Goal: Entertainment & Leisure: Consume media (video, audio)

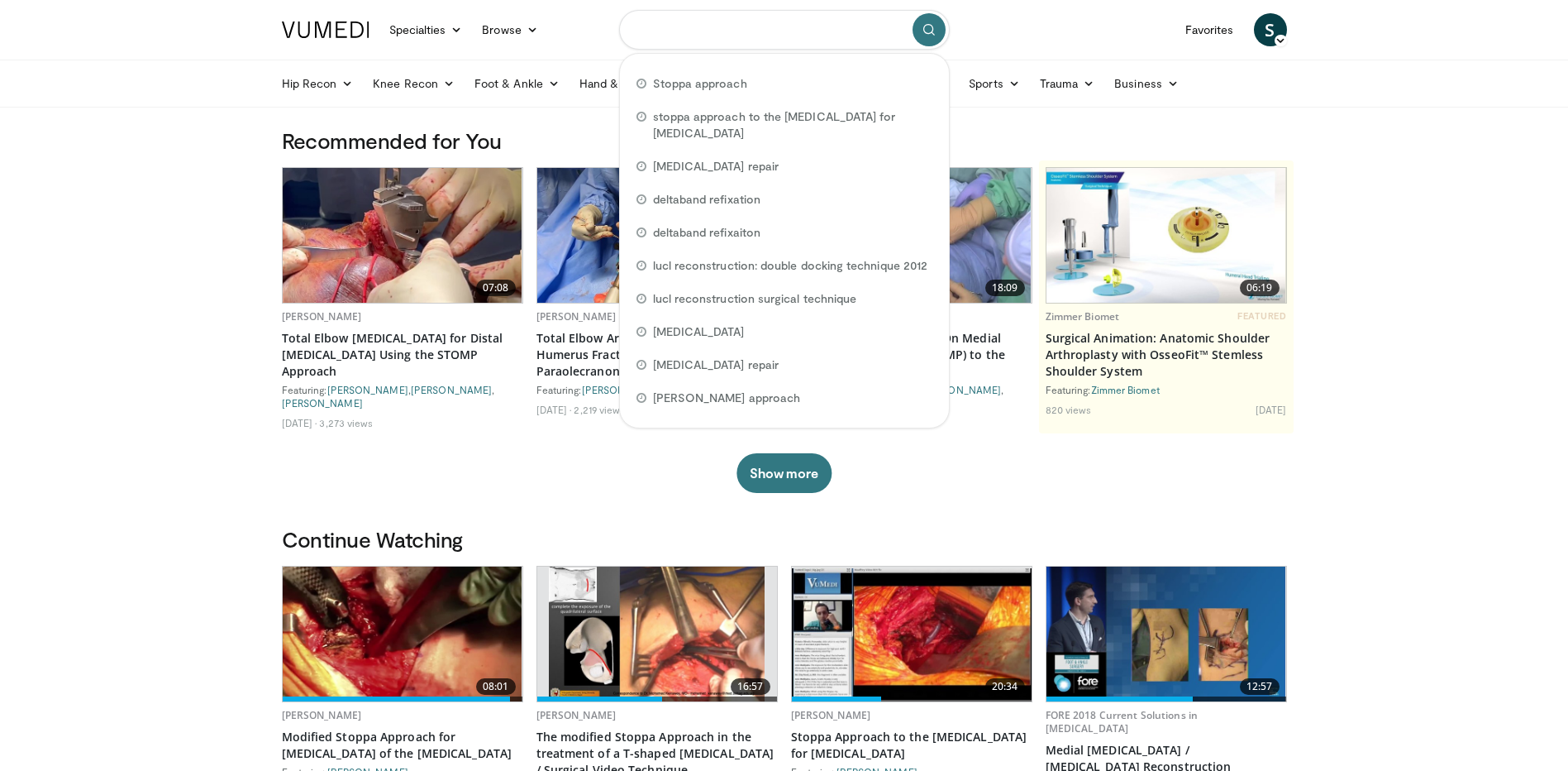
click at [819, 33] on input "Search topics, interventions" at bounding box center [784, 30] width 330 height 40
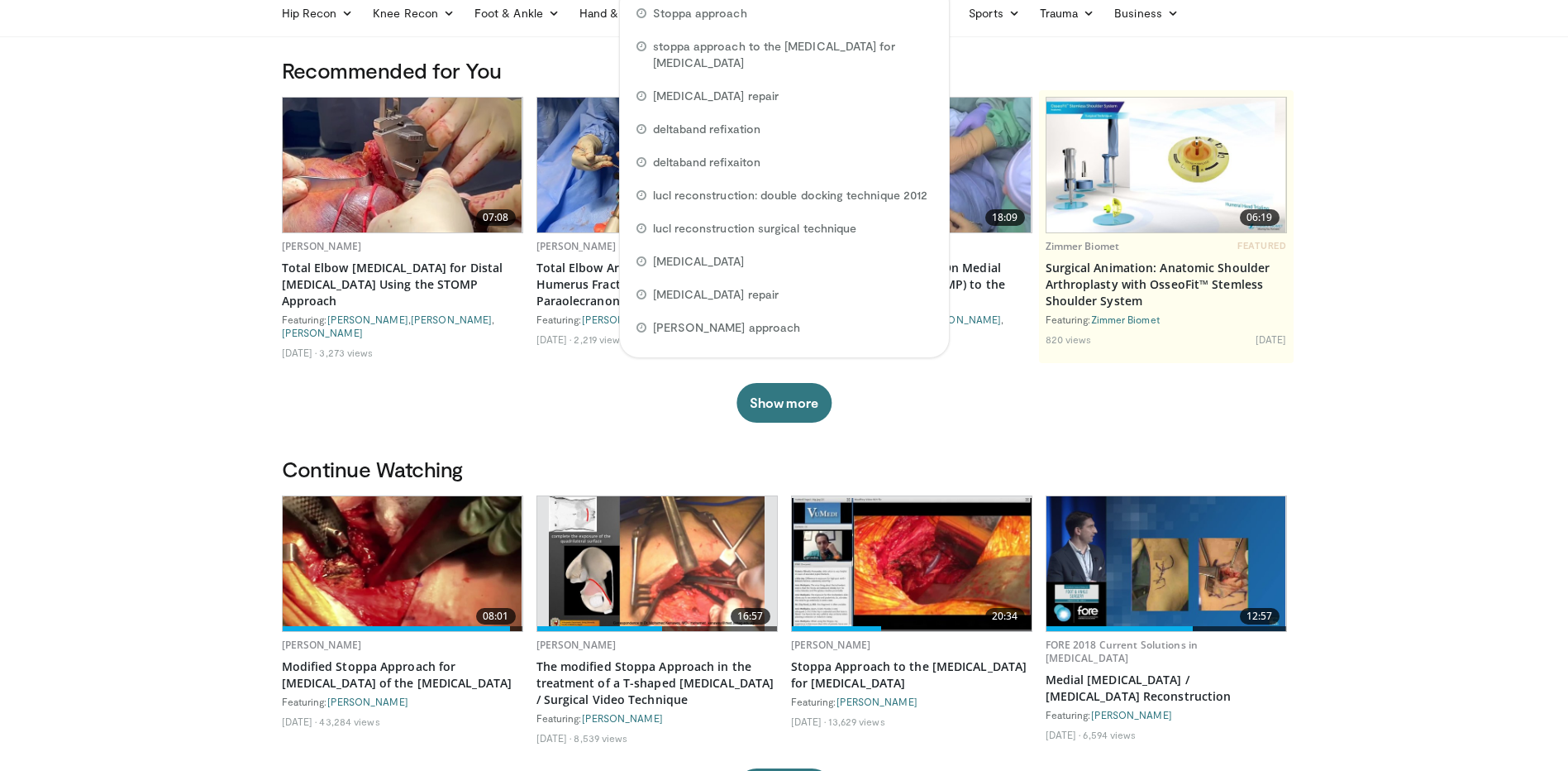
scroll to position [166, 0]
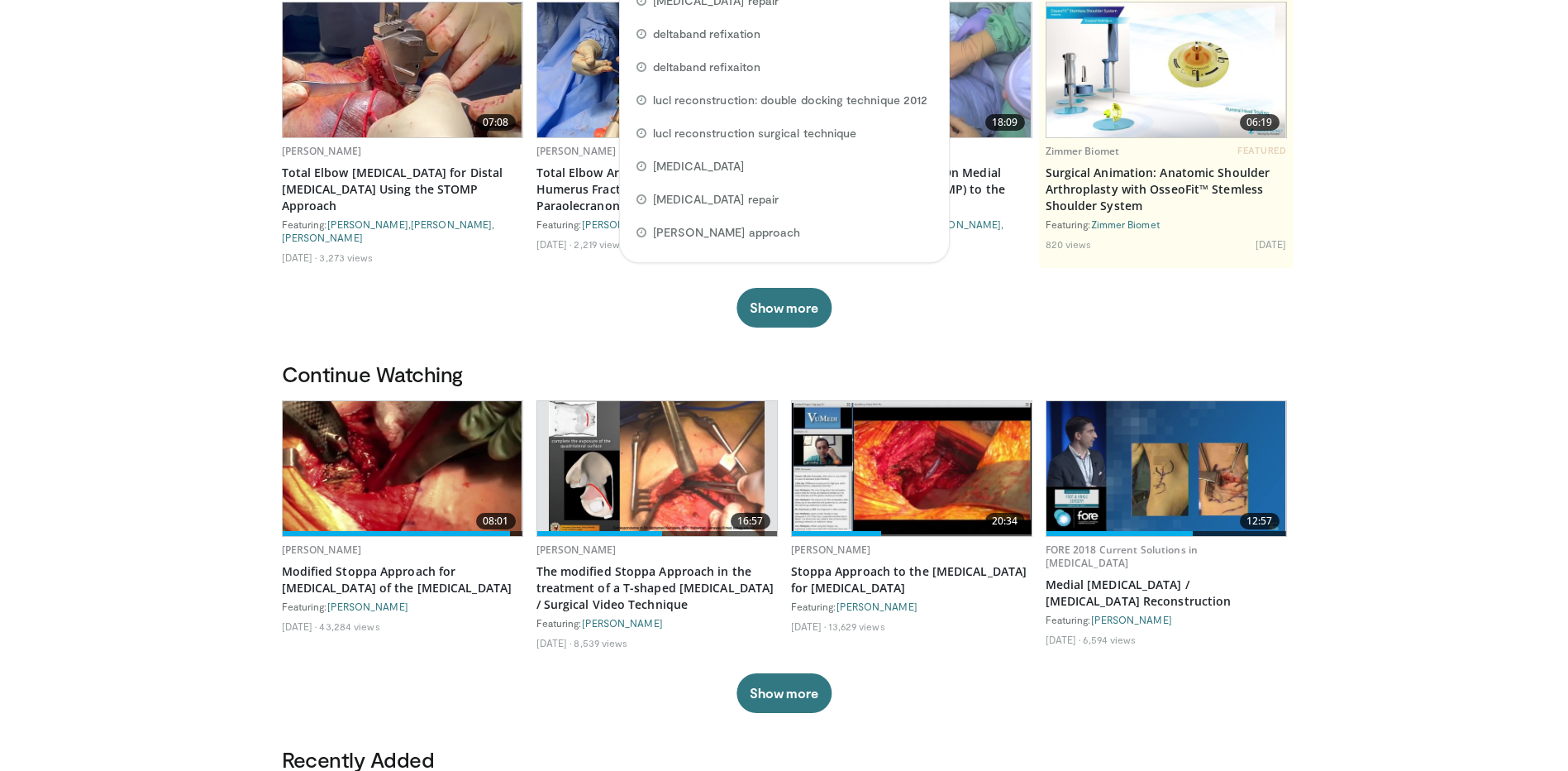
click at [931, 484] on img at bounding box center [911, 468] width 240 height 133
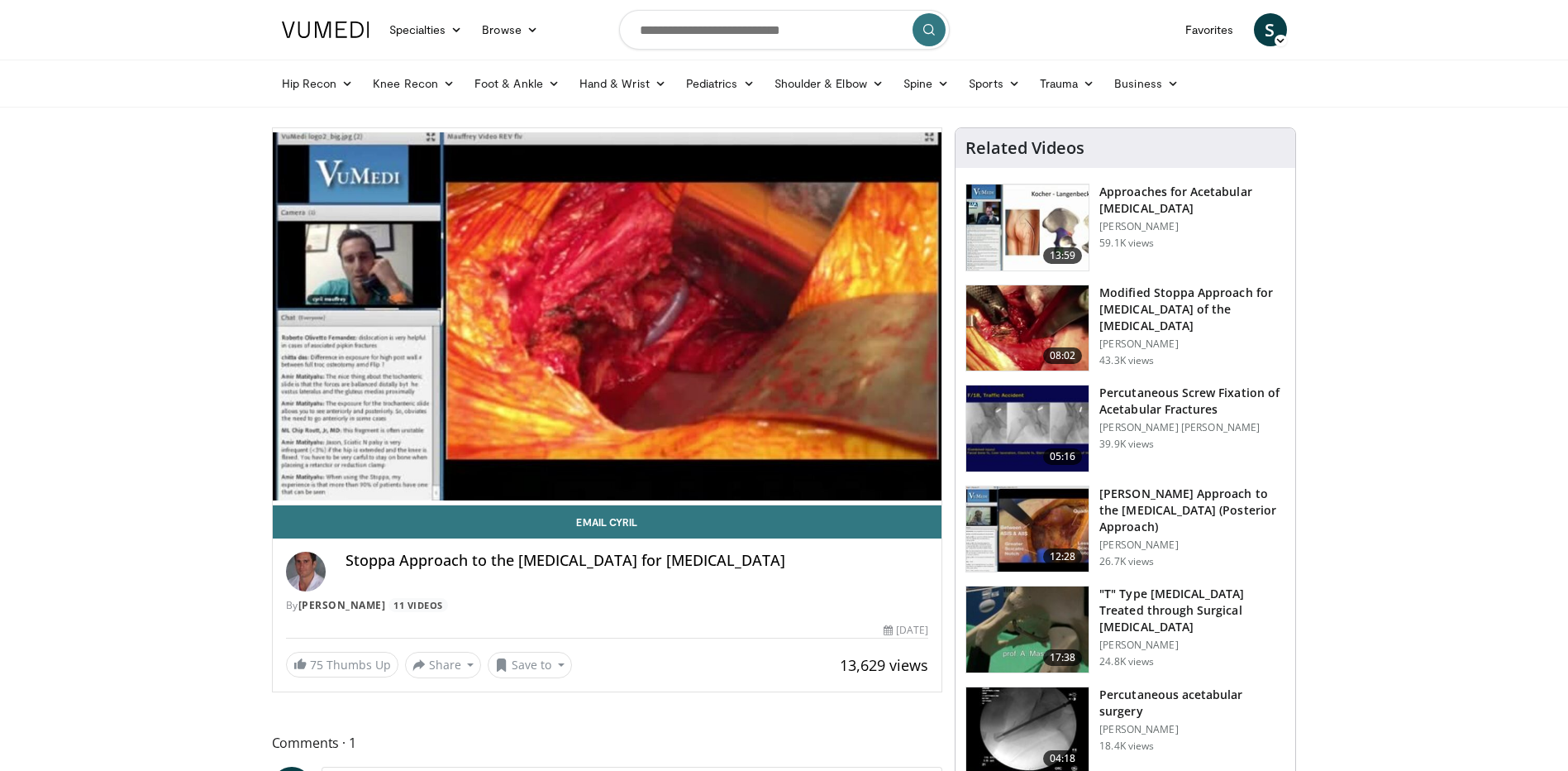
click at [1006, 339] on img at bounding box center [1027, 329] width 123 height 86
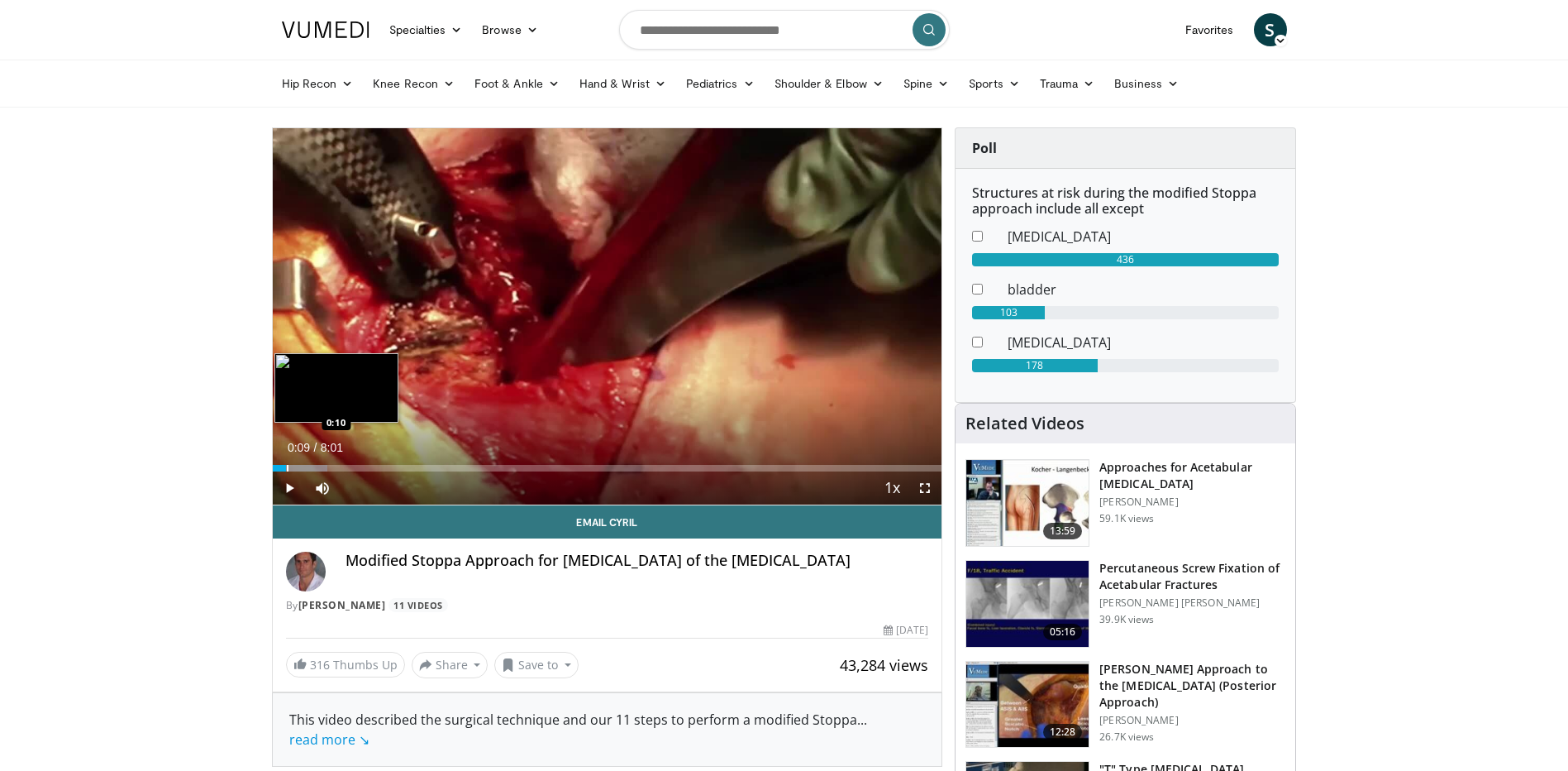
click at [286, 469] on div "Progress Bar" at bounding box center [287, 467] width 2 height 7
click at [286, 469] on div "0:16" at bounding box center [283, 467] width 23 height 7
click at [283, 468] on div "Progress Bar" at bounding box center [283, 467] width 2 height 7
click at [929, 485] on span "Video Player" at bounding box center [924, 487] width 33 height 33
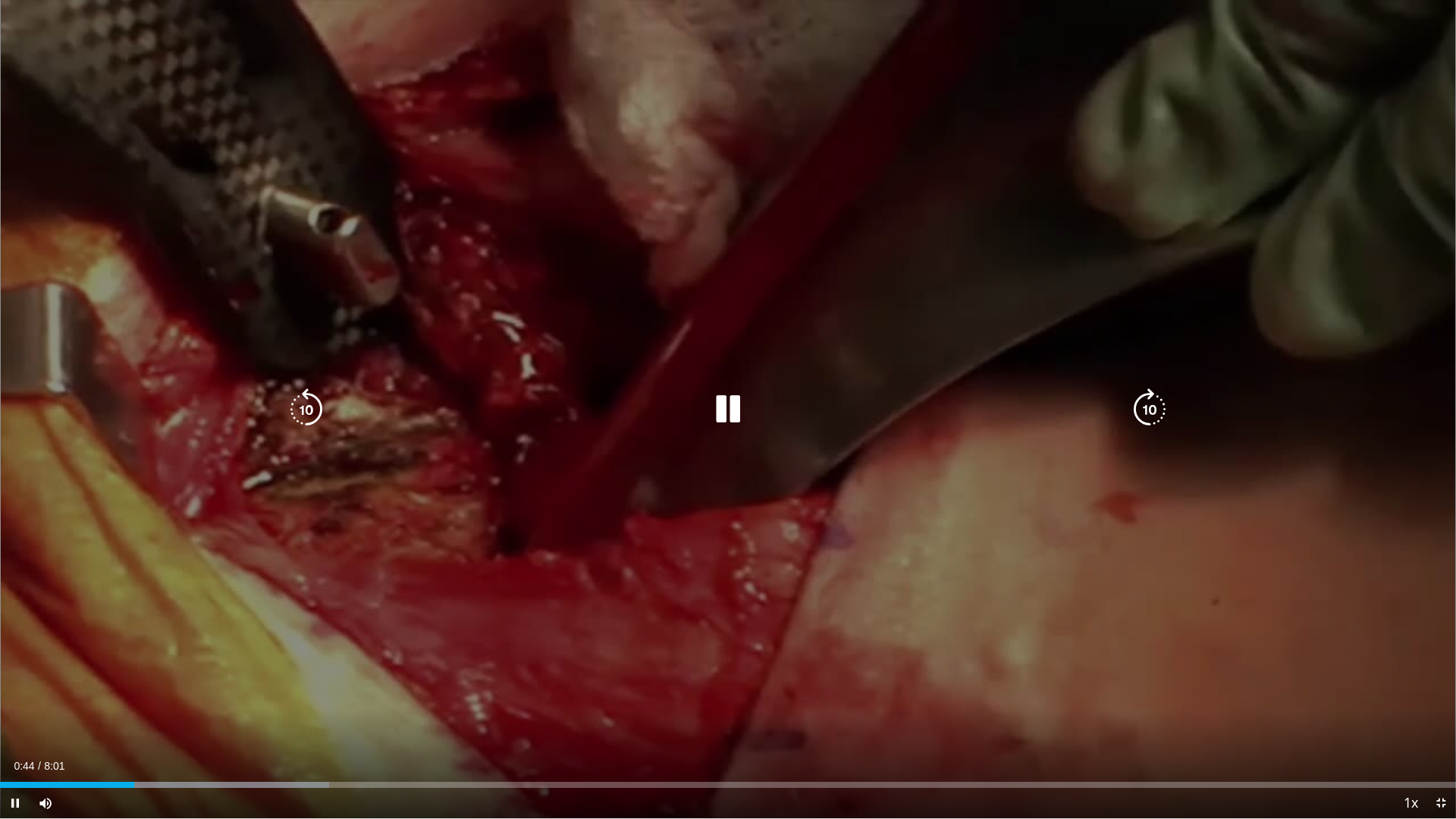
drag, startPoint x: 904, startPoint y: 717, endPoint x: 876, endPoint y: 728, distance: 30.1
click at [903, 706] on div "10 seconds Tap to unmute" at bounding box center [728, 410] width 1456 height 819
click at [767, 553] on div "10 seconds Tap to unmute" at bounding box center [728, 410] width 1456 height 819
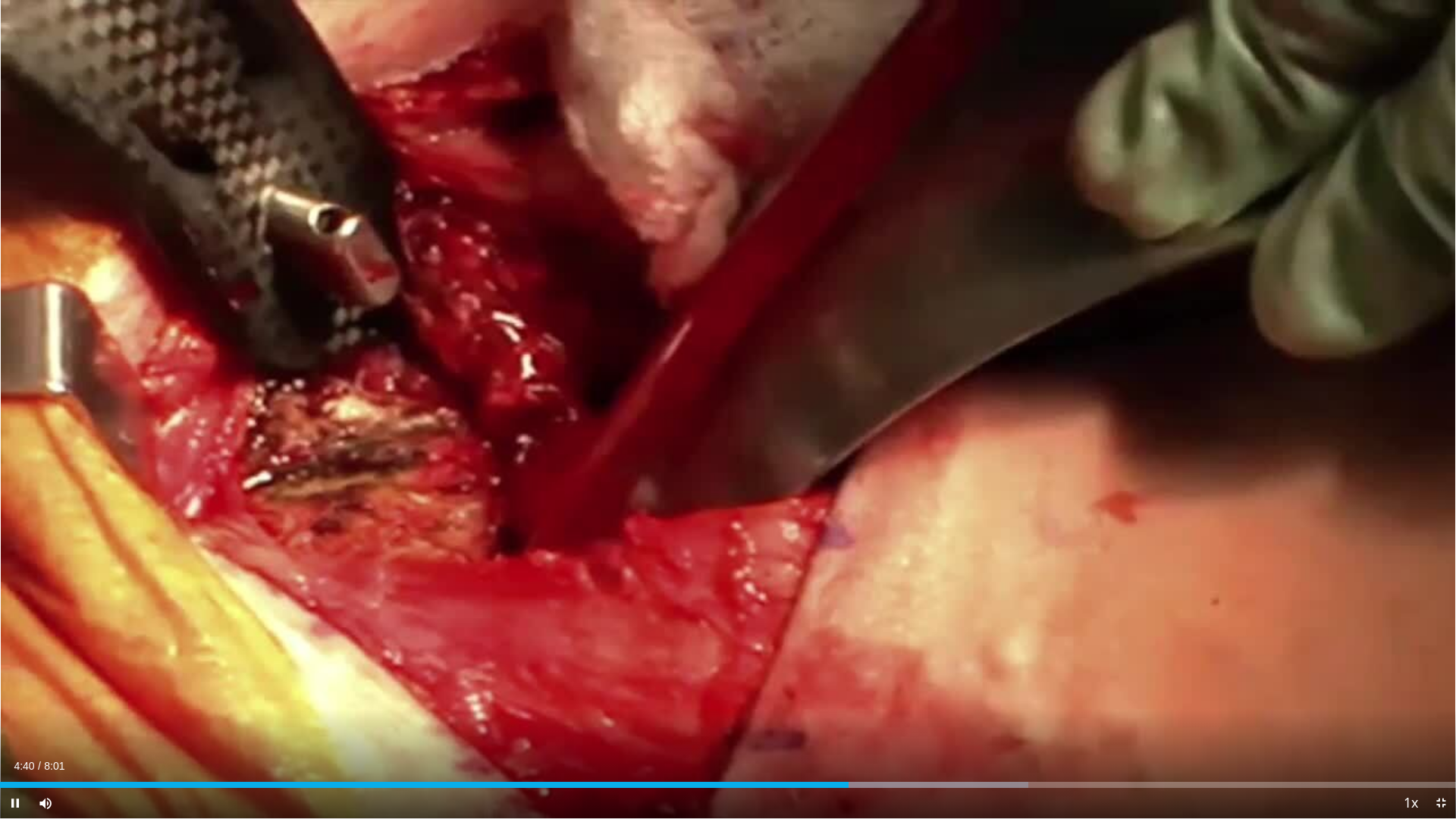
click at [462, 706] on div "Current Time 4:40 / Duration 8:01 Pause Skip Backward Skip Forward Mute 25% Loa…" at bounding box center [728, 803] width 1456 height 30
click at [399, 706] on div "Current Time 4:42 / Duration 8:01 Pause Skip Backward Skip Forward Mute 25% Loa…" at bounding box center [728, 803] width 1456 height 30
click at [281, 706] on div "Progress Bar" at bounding box center [281, 785] width 2 height 6
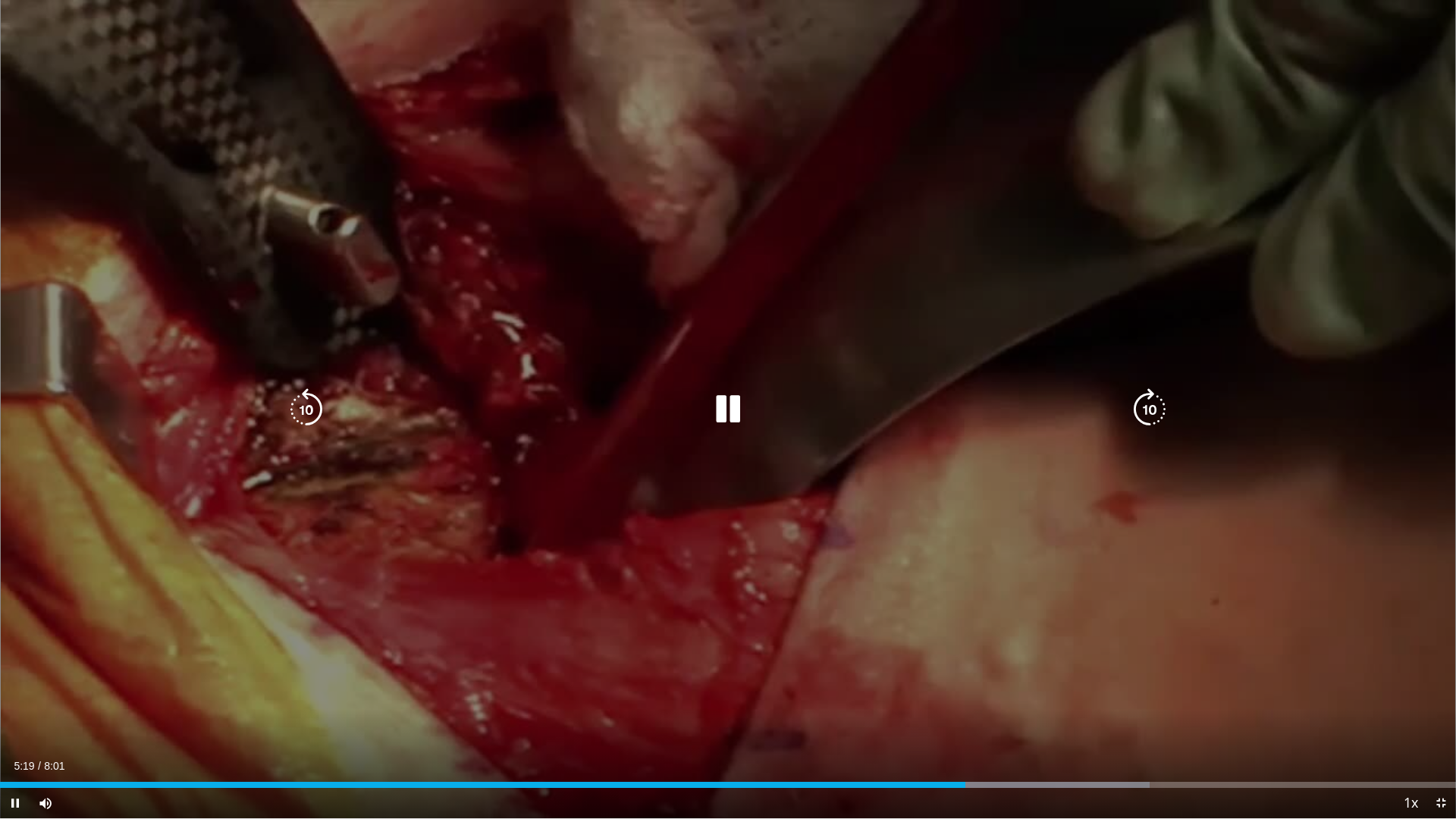
click at [693, 510] on div "10 seconds Tap to unmute" at bounding box center [728, 410] width 1456 height 819
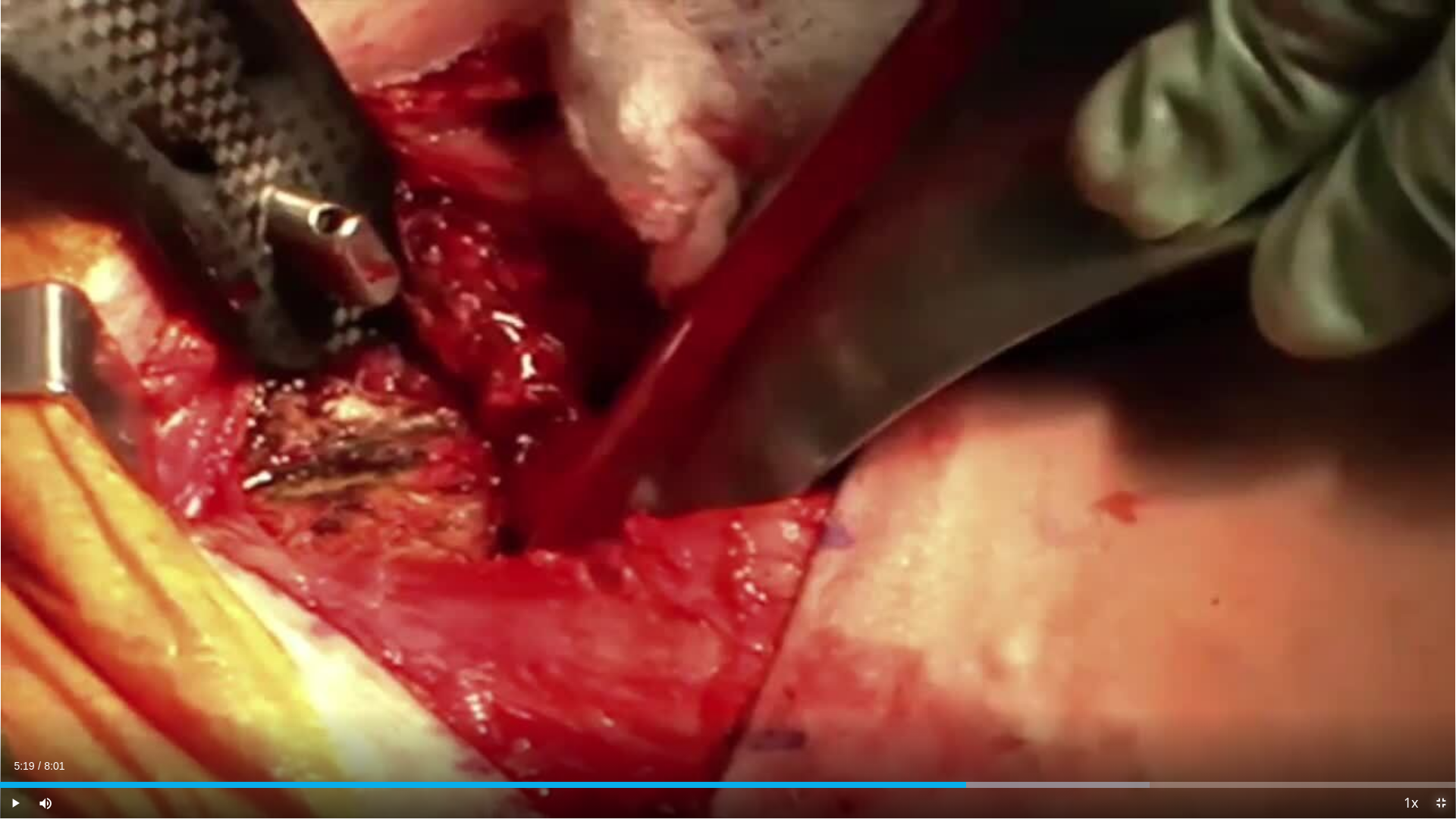
click at [1438, 706] on span "Video Player" at bounding box center [1440, 803] width 30 height 30
